Goal: Task Accomplishment & Management: Use online tool/utility

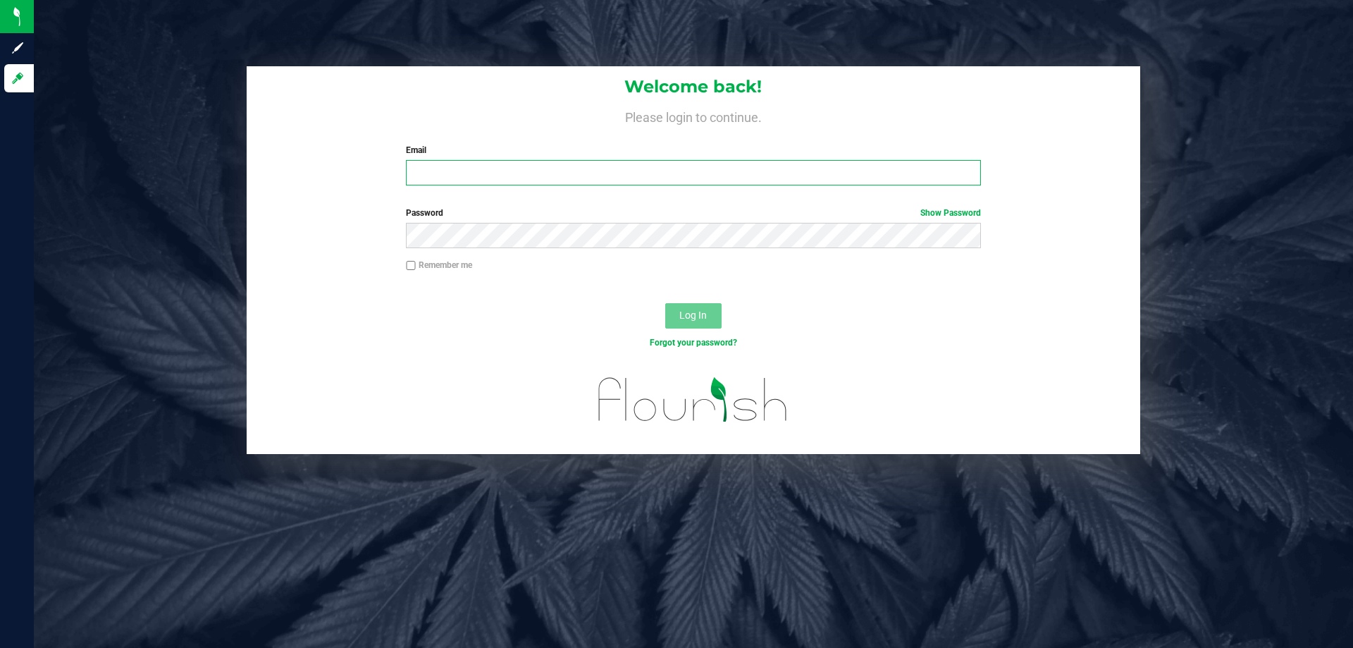
click at [567, 184] on input "Email" at bounding box center [693, 172] width 574 height 25
type input "[EMAIL_ADDRESS][DOMAIN_NAME]"
click at [665, 303] on button "Log In" at bounding box center [693, 315] width 56 height 25
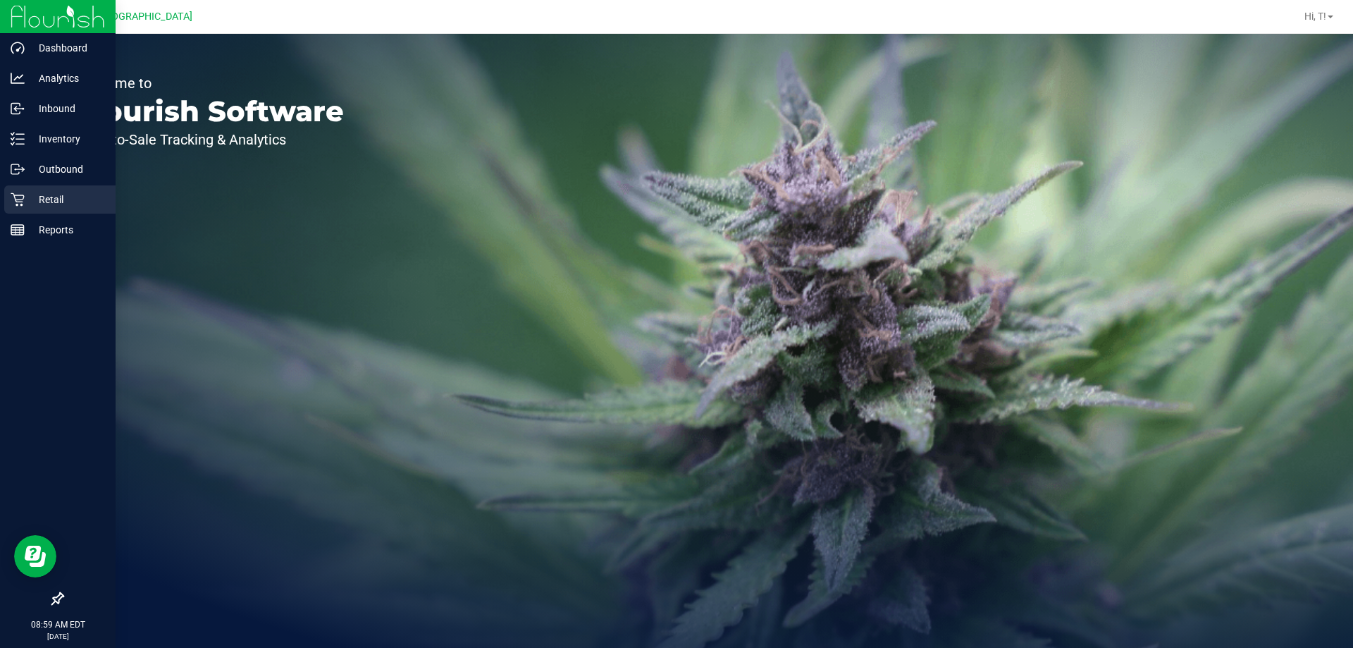
click at [48, 192] on p "Retail" at bounding box center [67, 199] width 85 height 17
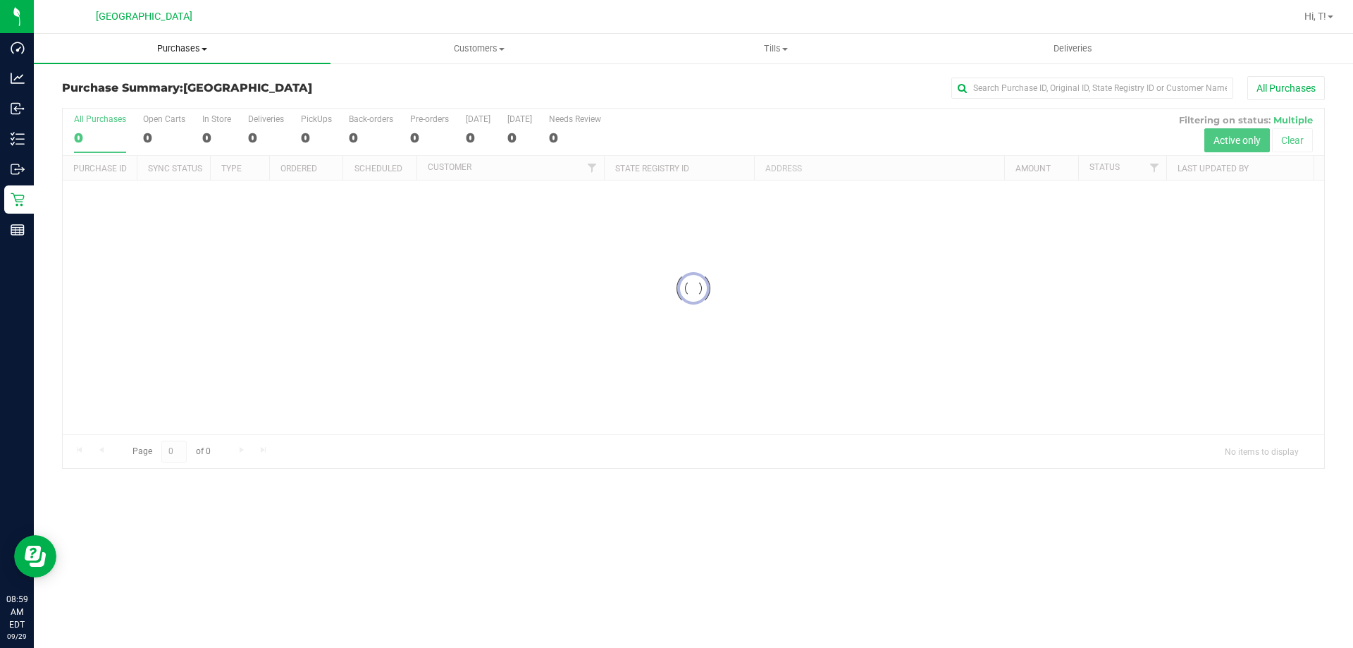
click at [185, 52] on span "Purchases" at bounding box center [182, 48] width 297 height 13
click at [103, 101] on span "Fulfillment" at bounding box center [77, 102] width 87 height 12
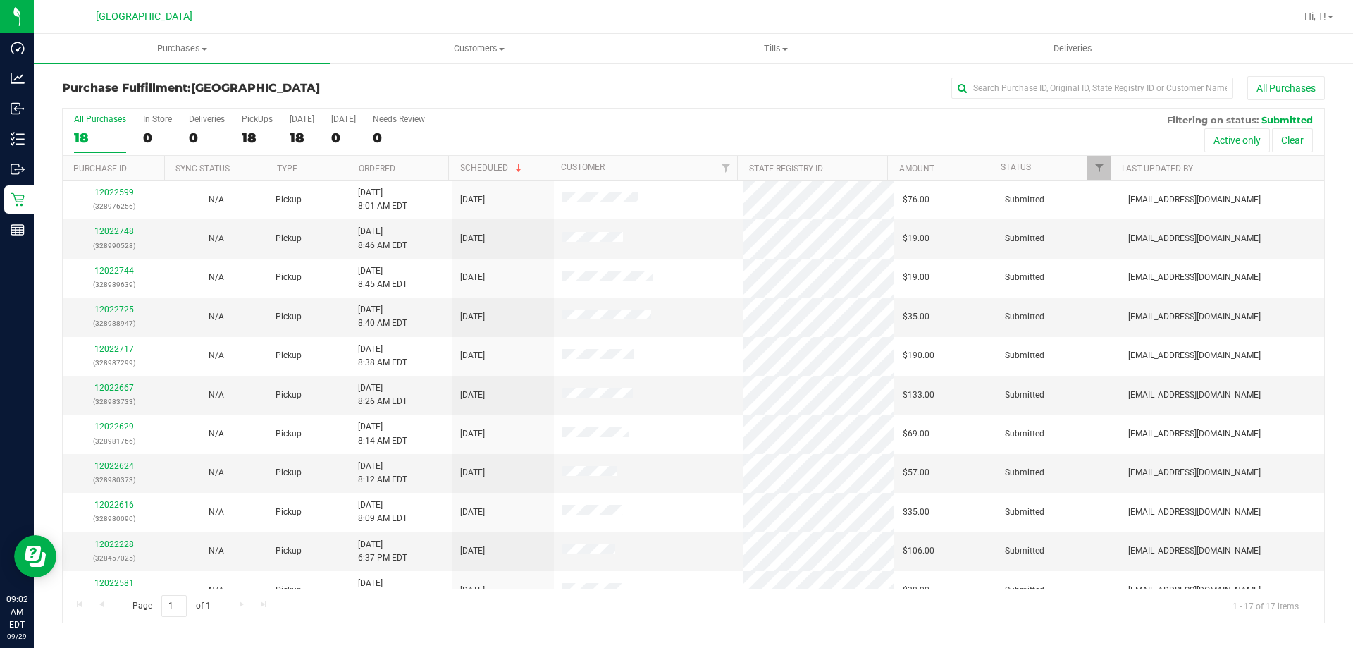
click at [617, 128] on div "All Purchases 18 In Store 0 Deliveries 0 PickUps 18 [DATE] 18 [DATE] 0 Needs Re…" at bounding box center [694, 132] width 1262 height 47
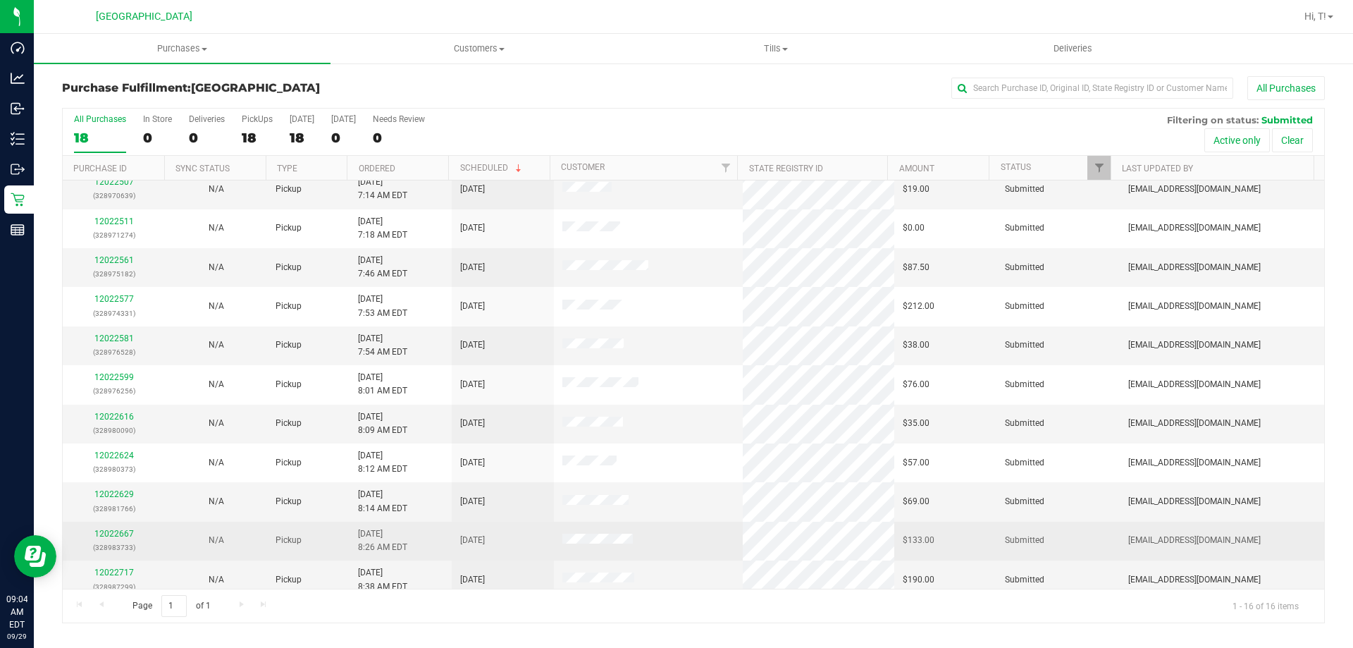
scroll to position [216, 0]
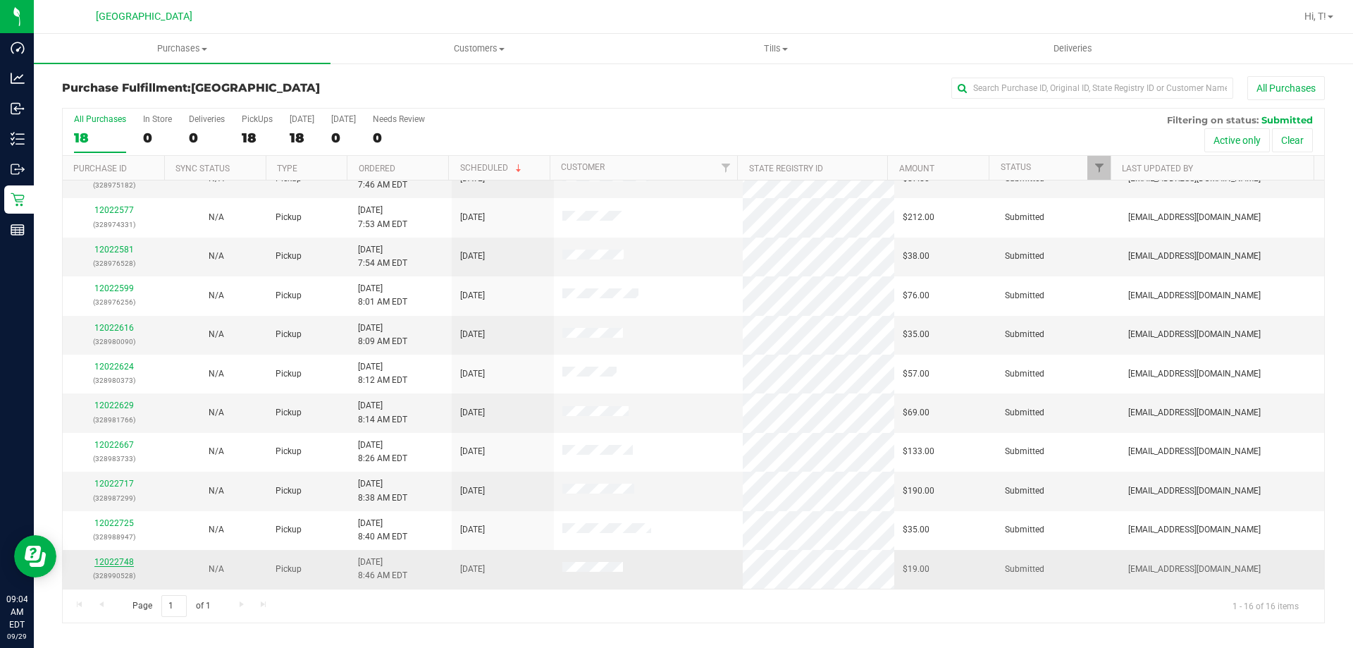
click at [117, 559] on link "12022748" at bounding box center [113, 562] width 39 height 10
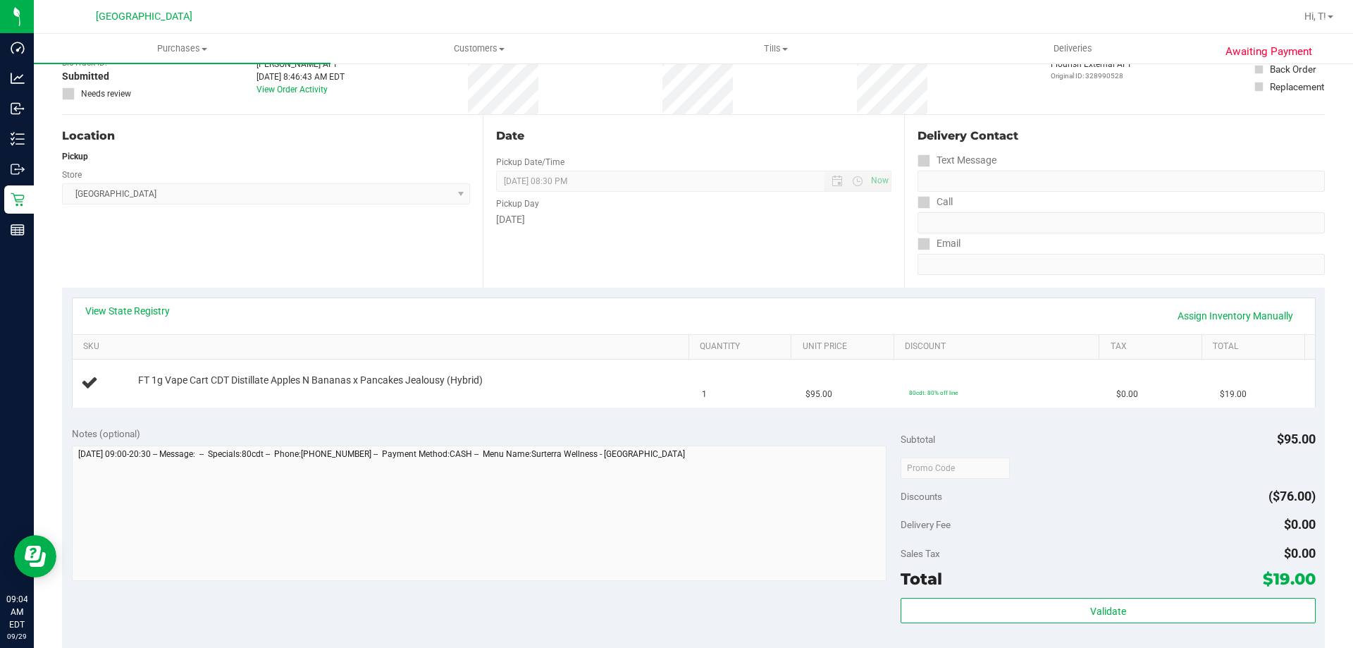
scroll to position [211, 0]
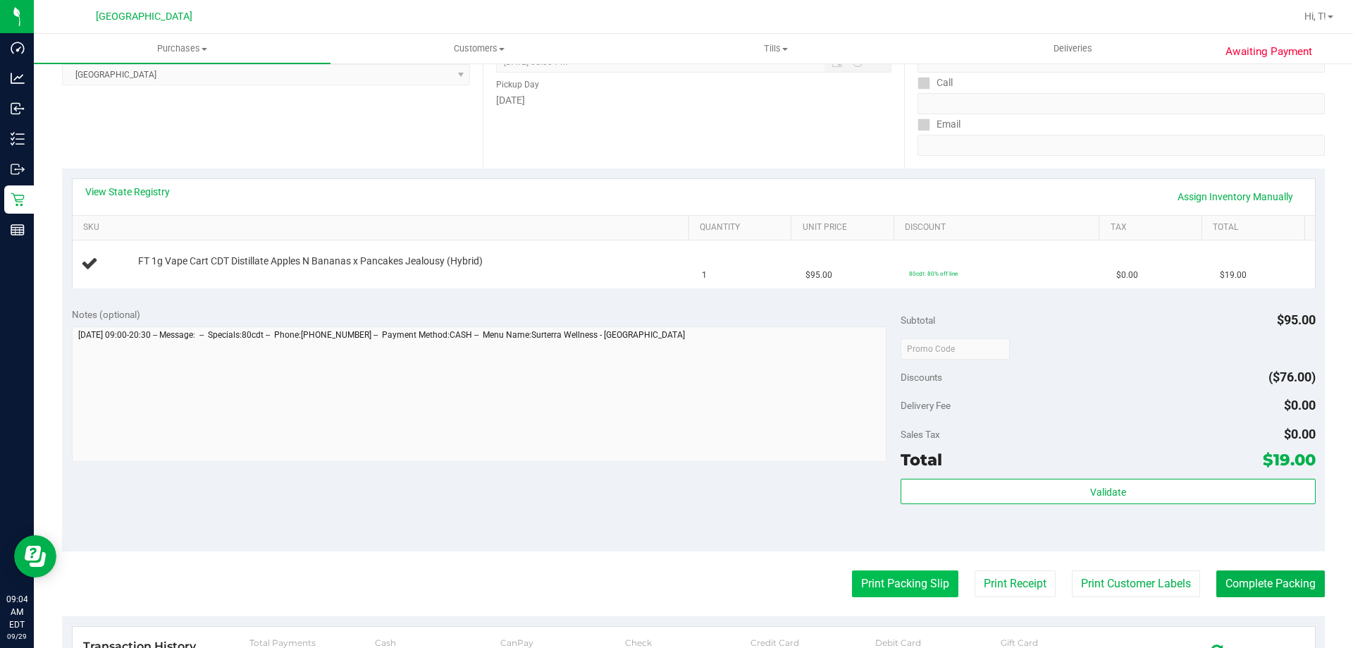
click at [717, 589] on button "Print Packing Slip" at bounding box center [905, 583] width 106 height 27
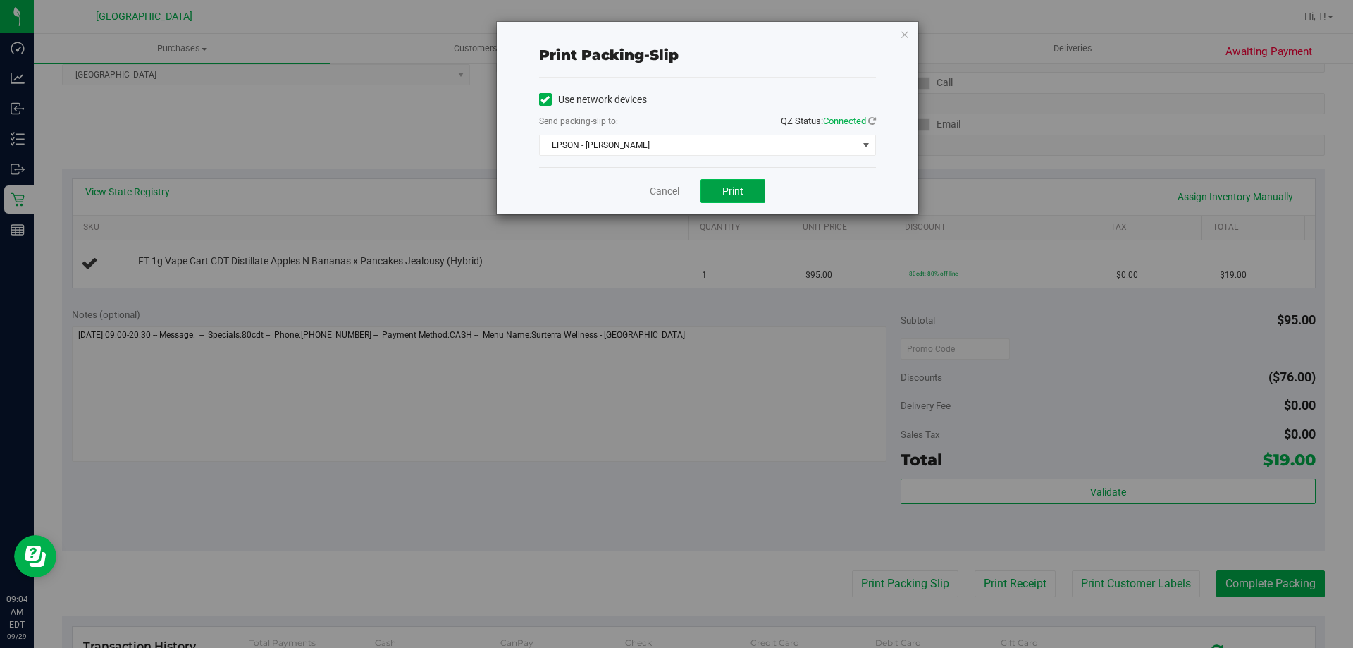
click at [717, 183] on button "Print" at bounding box center [733, 191] width 65 height 24
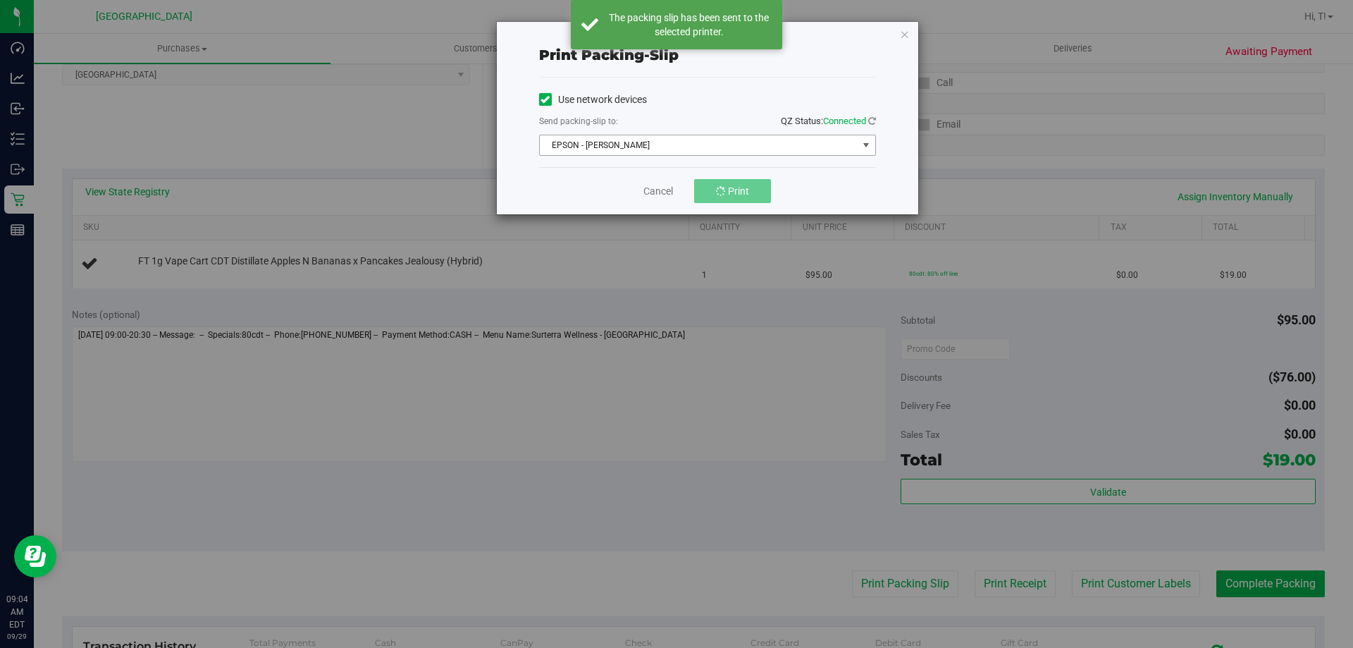
click at [717, 149] on span "EPSON - [PERSON_NAME]" at bounding box center [699, 145] width 318 height 20
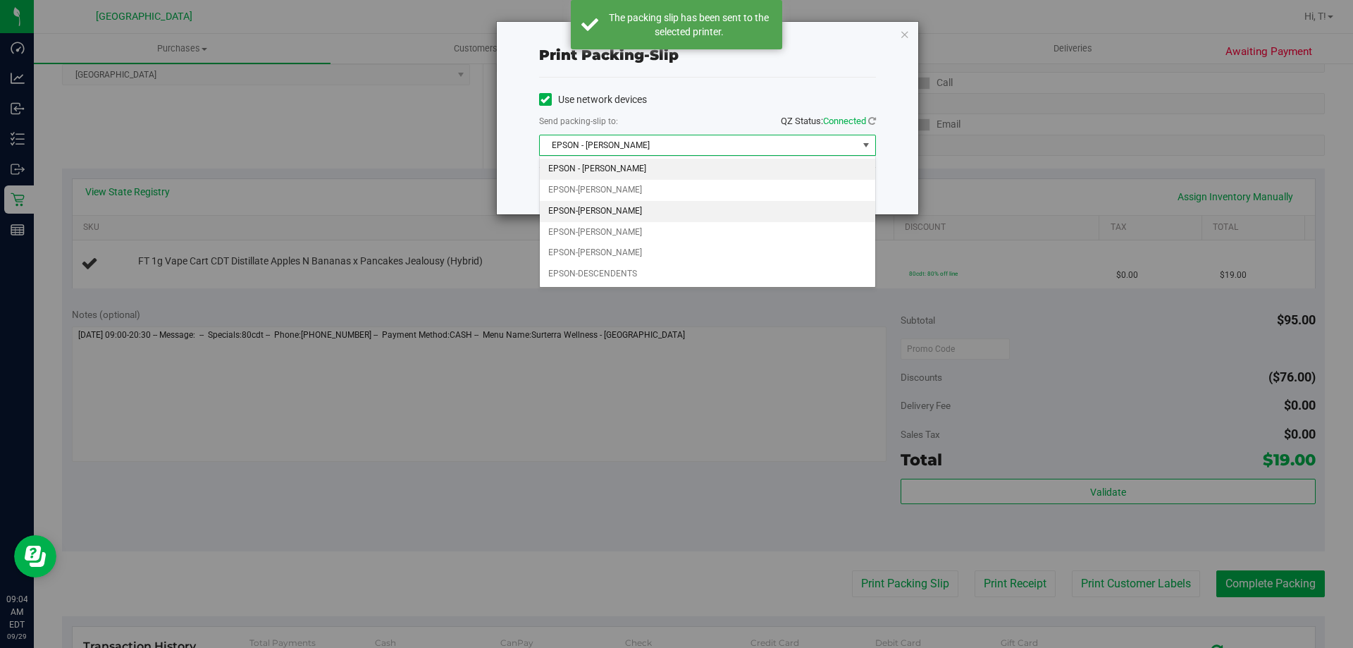
click at [634, 213] on li "EPSON-[PERSON_NAME]" at bounding box center [708, 211] width 336 height 21
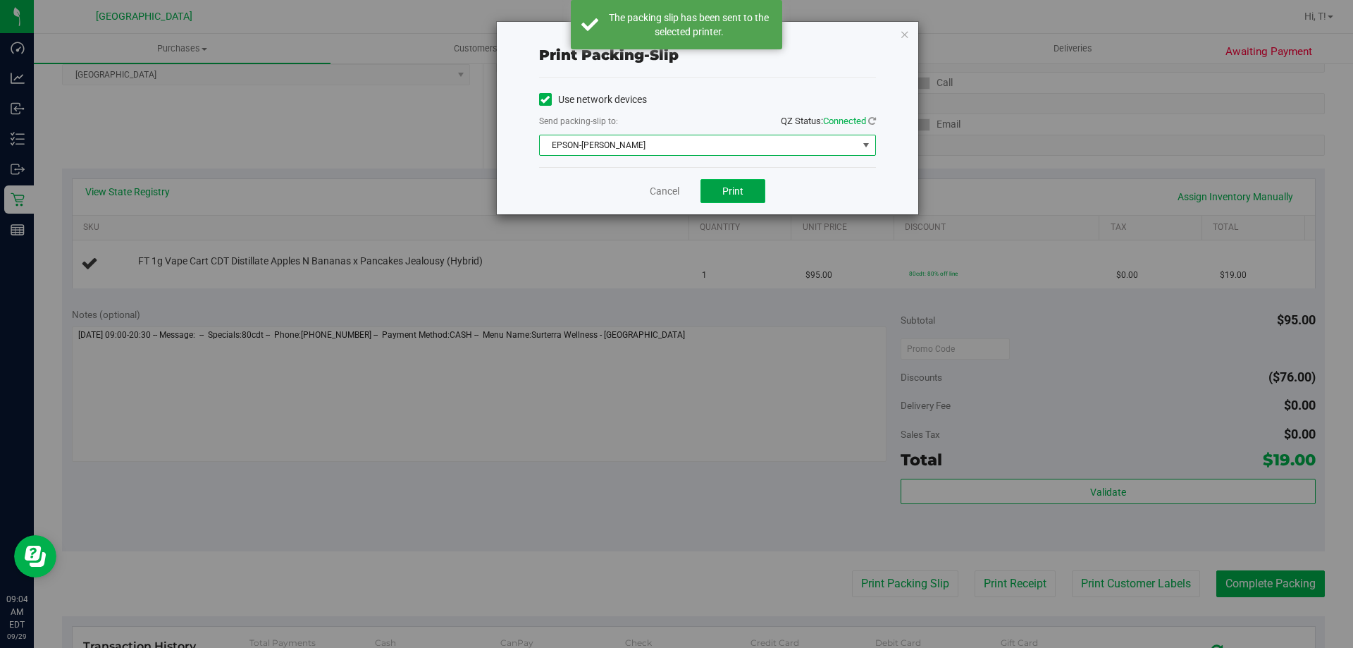
click at [717, 195] on span "Print" at bounding box center [732, 190] width 21 height 11
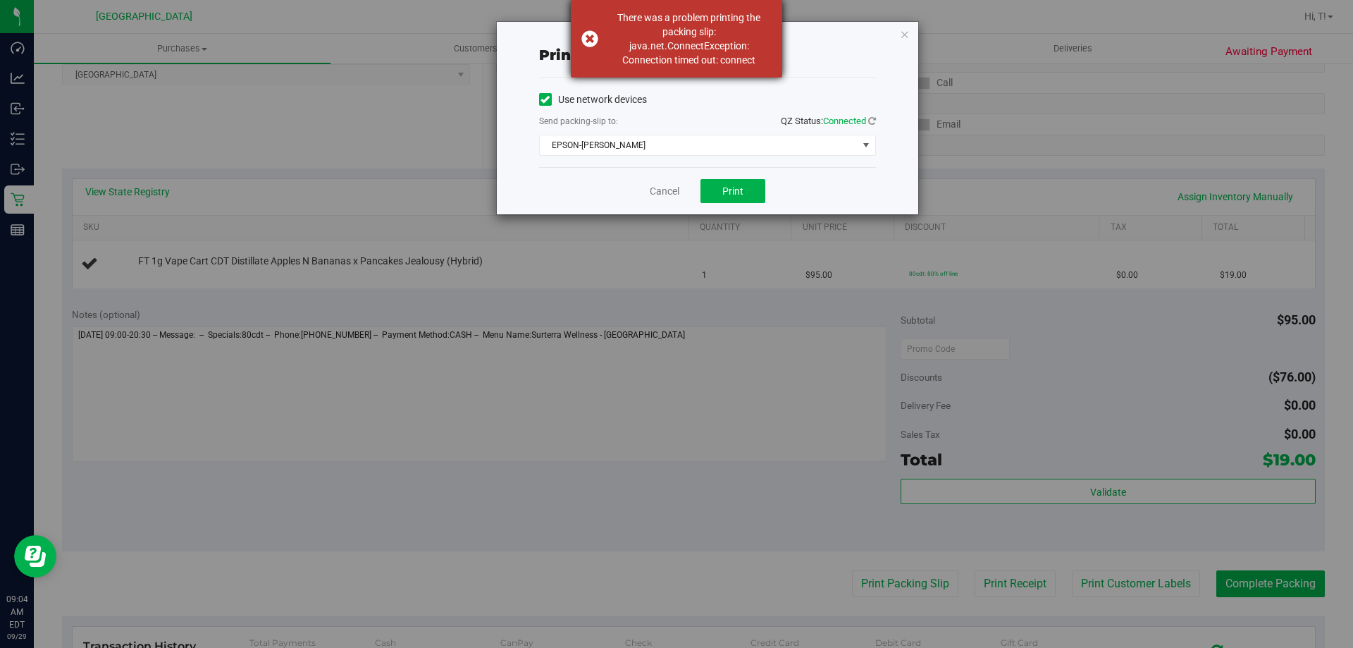
click at [717, 69] on div "There was a problem printing the packing slip: java.net.ConnectException: Conne…" at bounding box center [676, 39] width 211 height 78
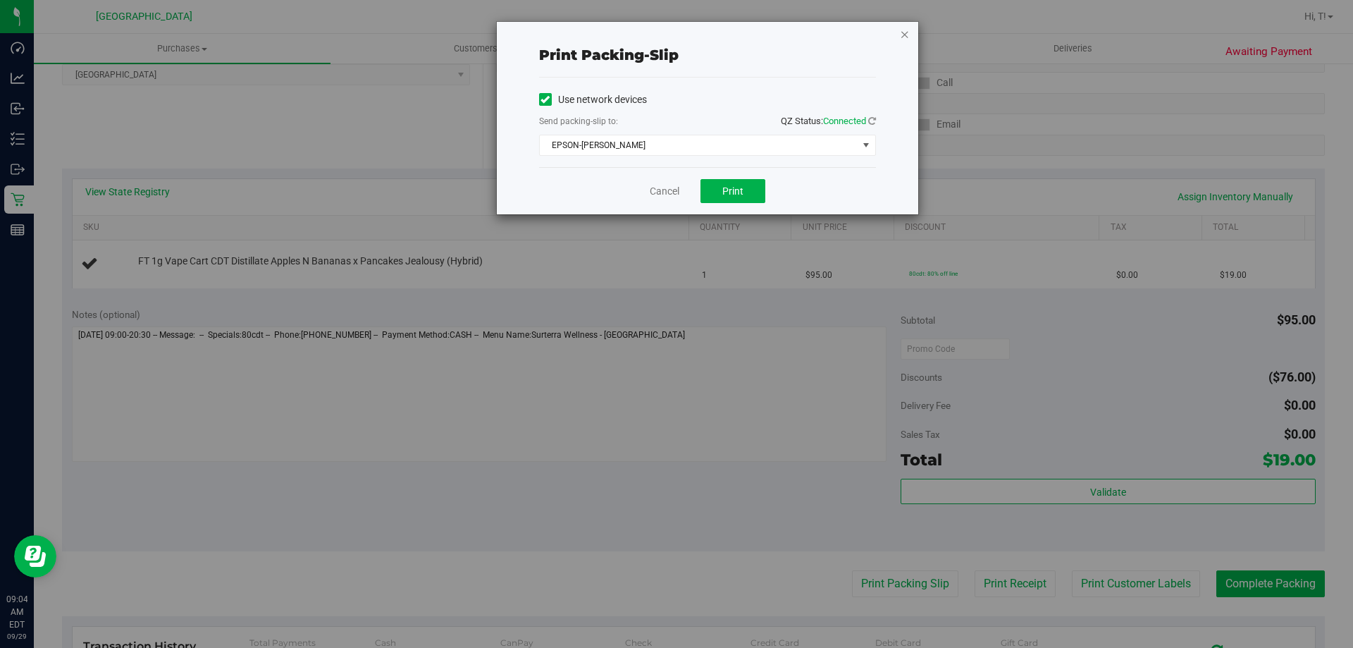
click at [717, 37] on icon "button" at bounding box center [905, 33] width 10 height 17
